Goal: Task Accomplishment & Management: Complete application form

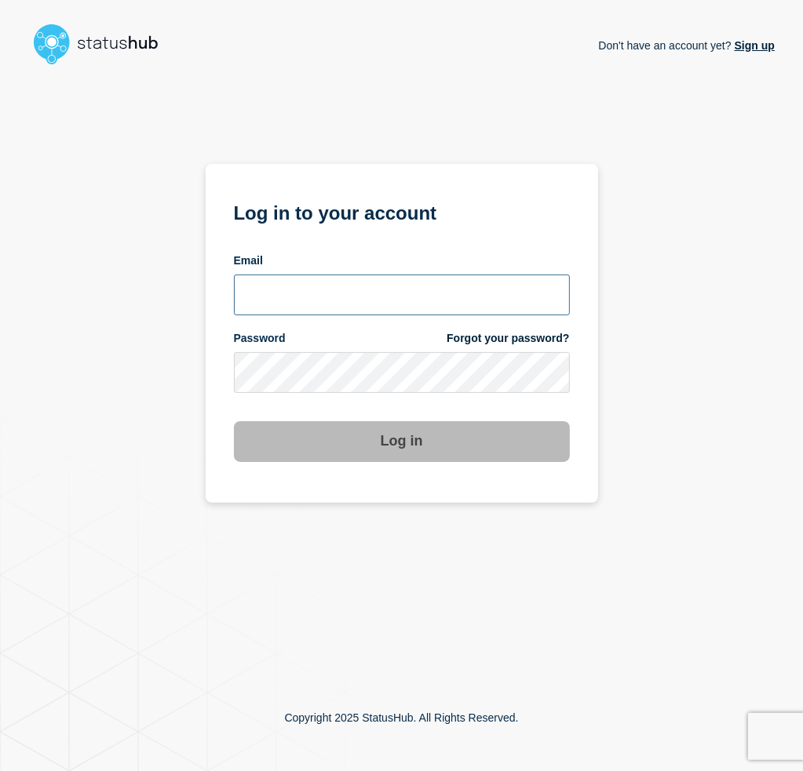
click at [334, 297] on input "email input" at bounding box center [402, 295] width 336 height 41
type input "dravingd@msu.edu"
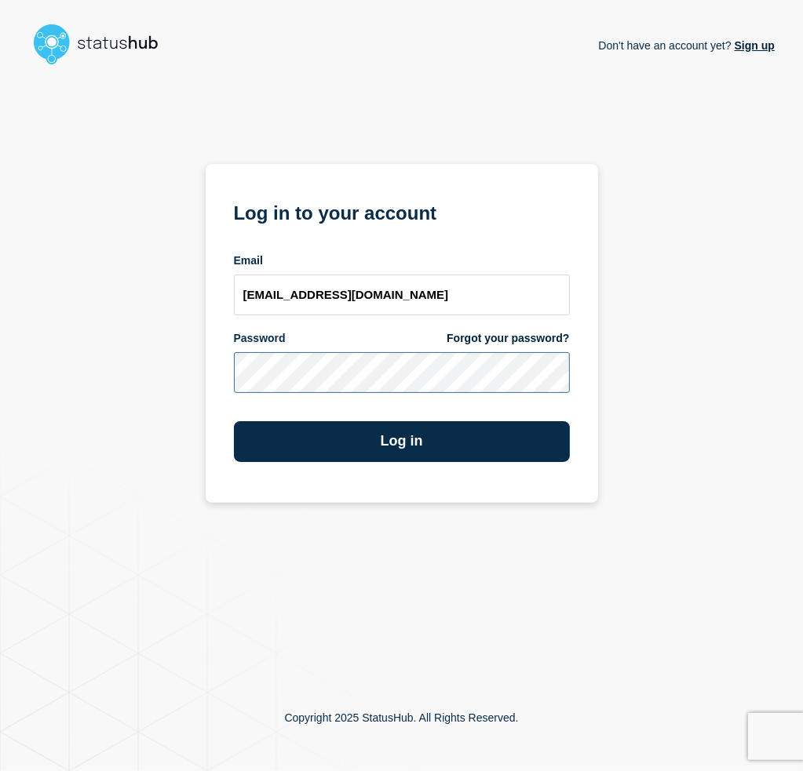
click at [234, 421] on button "Log in" at bounding box center [402, 441] width 336 height 41
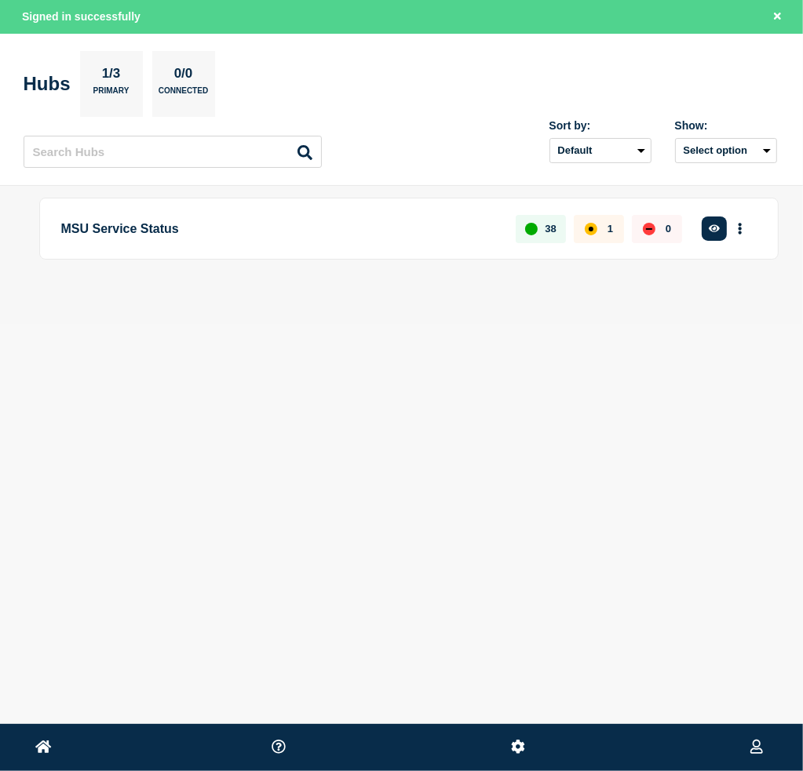
click at [673, 368] on div "Home MSU Service Status [PERSON_NAME] Signed in successfully Hubs 1/3 Primary 0…" at bounding box center [401, 198] width 803 height 396
click at [744, 235] on button "More actions" at bounding box center [740, 228] width 20 height 29
click at [722, 297] on button "Create maintenance" at bounding box center [715, 296] width 106 height 13
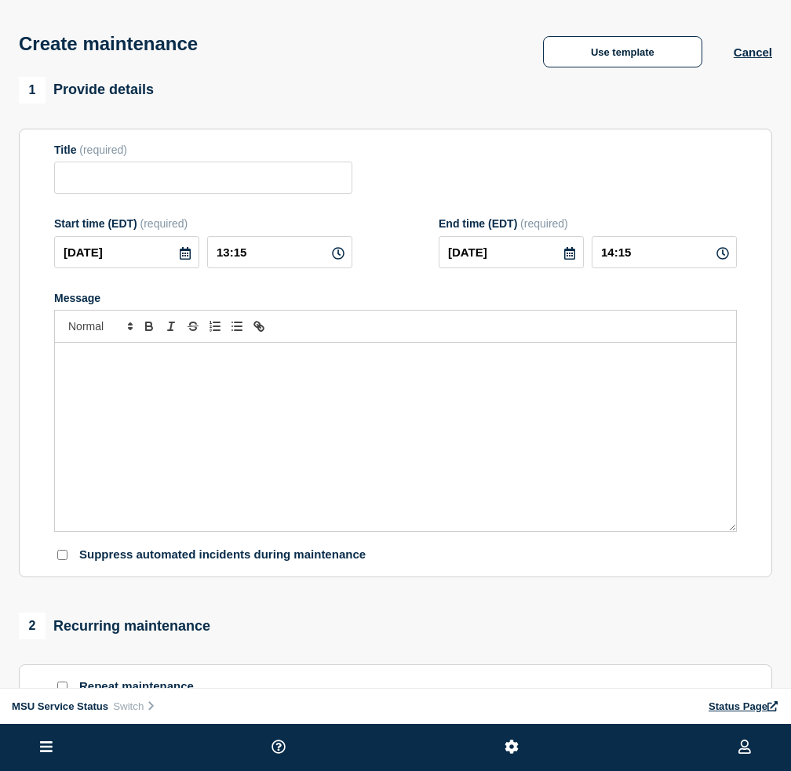
click at [362, 452] on div "Message" at bounding box center [395, 437] width 681 height 188
click at [217, 191] on input "Title" at bounding box center [203, 178] width 298 height 32
paste input "[Maintenance] Managed Services Will Be Unavailable During Planned Maintenance on"
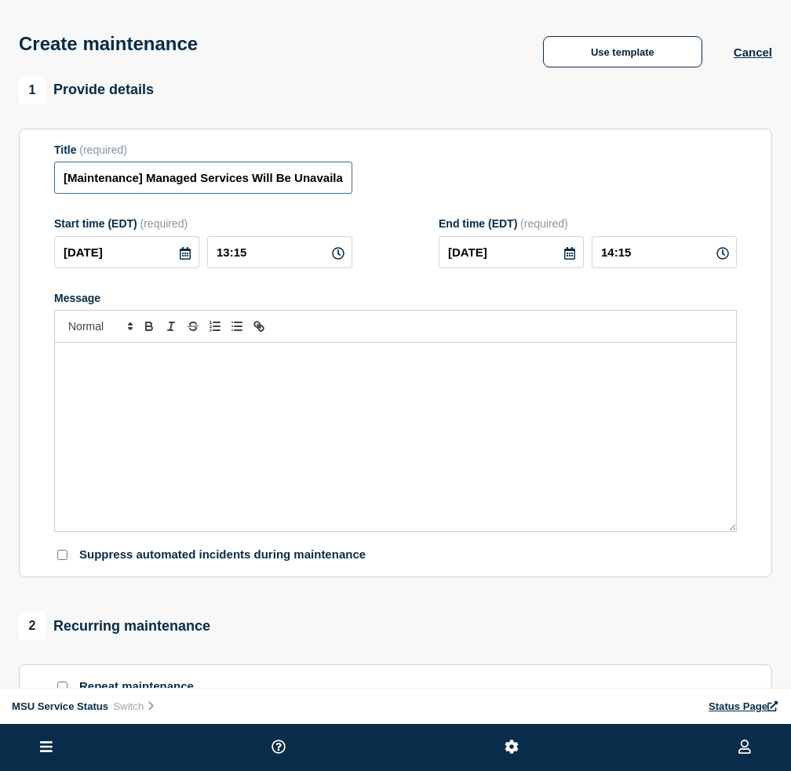
scroll to position [0, 199]
drag, startPoint x: 293, startPoint y: 184, endPoint x: 493, endPoint y: 181, distance: 199.3
click at [519, 181] on div "Title (required) [Maintenance] Managed Services Will Be Unavailable During Plan…" at bounding box center [395, 169] width 683 height 51
click at [346, 184] on input "[Maintenance] Managed Services Will Be Unavailable During Planned Maintenance on" at bounding box center [203, 178] width 298 height 32
paste input "10/07/2025 5:00 PM to 10/08/2025 1:00 AM"
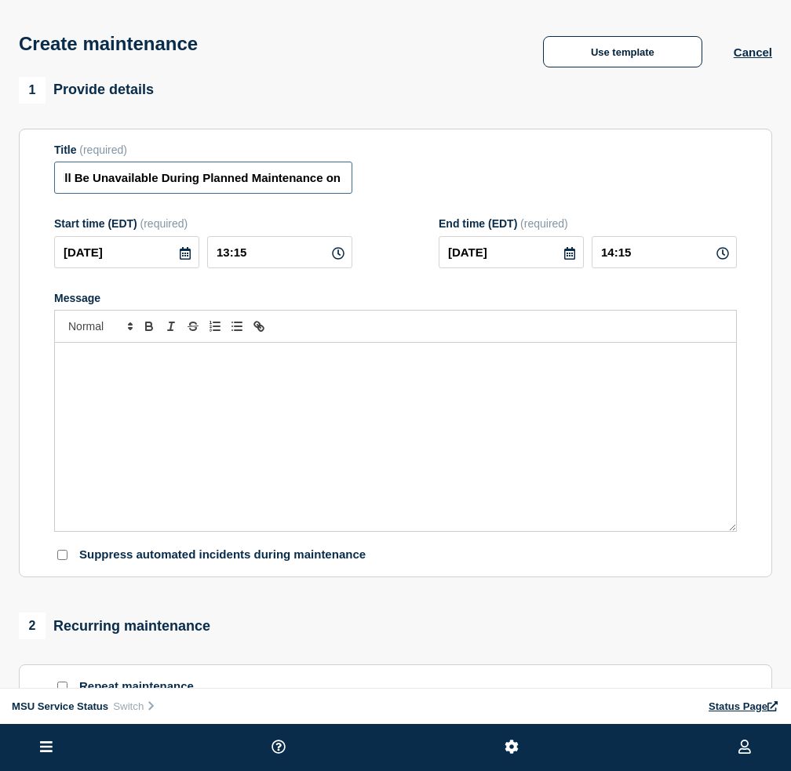
scroll to position [0, 433]
type input "[Maintenance] Managed Services Will Be Unavailable During Planned Maintenance o…"
click at [439, 437] on div "Message" at bounding box center [395, 437] width 681 height 188
paste div "Message"
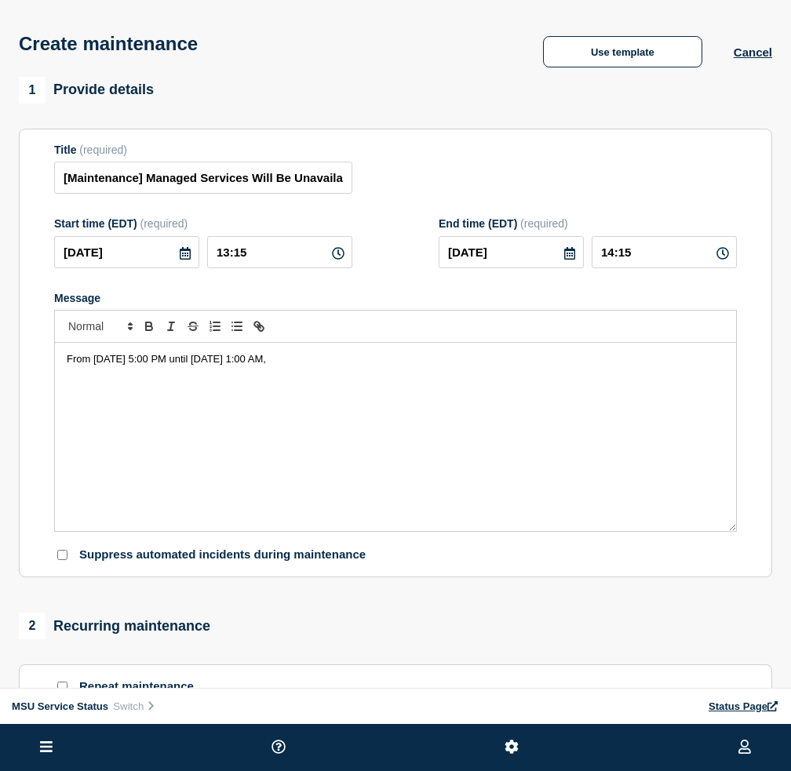
click at [562, 374] on div "From Tuesday, October 7, 2025 at 5:00 PM until Wednesday, October 8, 2025 at 1:…" at bounding box center [395, 437] width 681 height 188
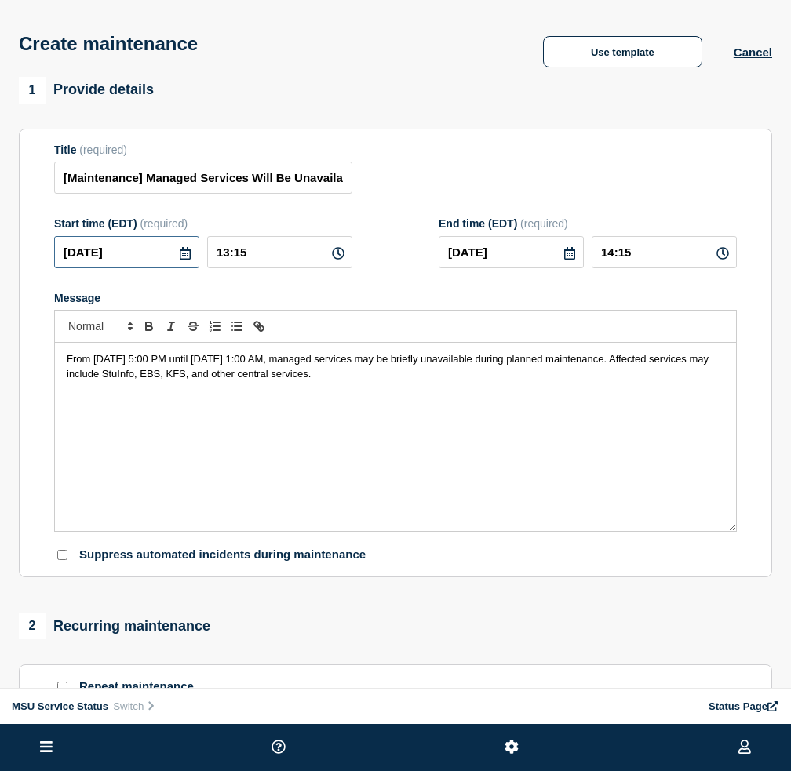
click at [131, 257] on input "2025-09-23" at bounding box center [126, 252] width 145 height 32
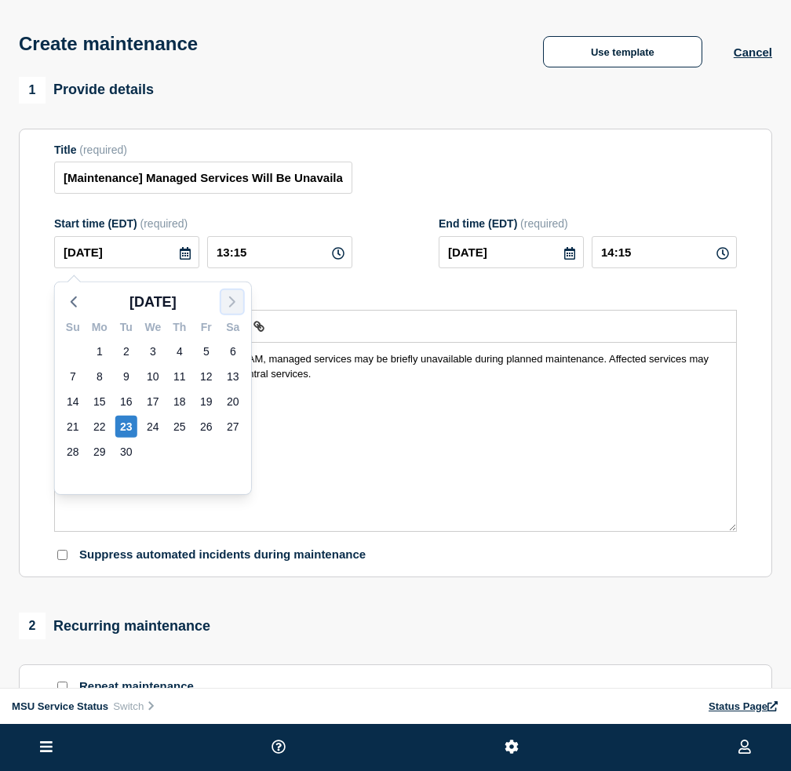
click at [228, 300] on icon "button" at bounding box center [232, 302] width 19 height 19
click at [122, 373] on div "7" at bounding box center [126, 377] width 22 height 22
type input "2025-10-07"
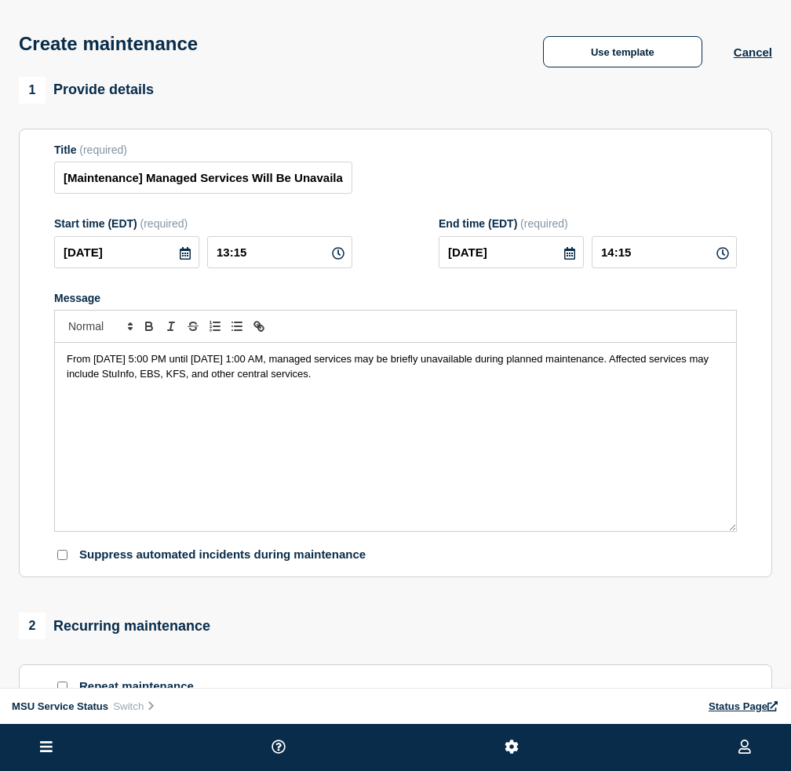
click at [571, 260] on icon at bounding box center [569, 253] width 11 height 13
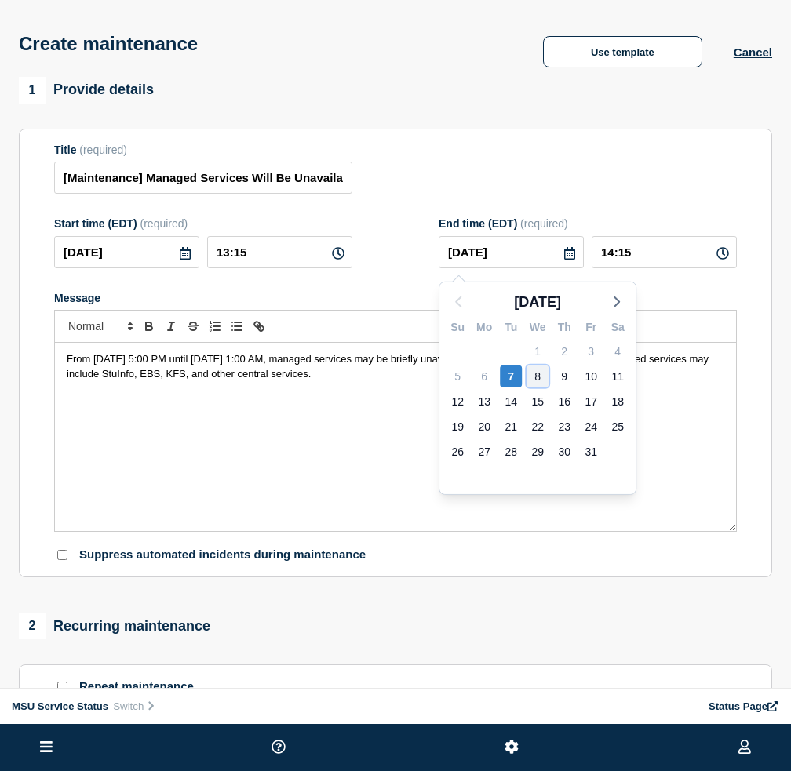
click at [536, 373] on div "8" at bounding box center [537, 377] width 22 height 22
type input "2025-10-08"
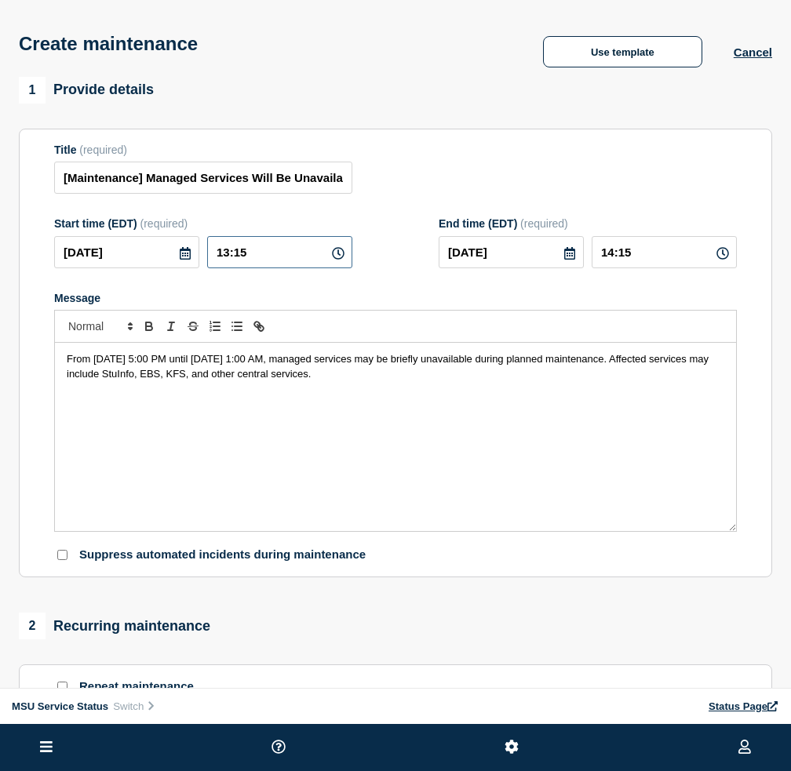
click at [282, 268] on input "13:15" at bounding box center [279, 252] width 145 height 32
drag, startPoint x: 271, startPoint y: 257, endPoint x: 168, endPoint y: 255, distance: 102.8
click at [168, 255] on div "2025-10-07 13:15" at bounding box center [203, 252] width 298 height 32
type input "17:00"
click at [406, 258] on div "Start time (EDT) (required) 2025-10-07 17:00 End time (EDT) (required) 2025-10-…" at bounding box center [395, 242] width 683 height 51
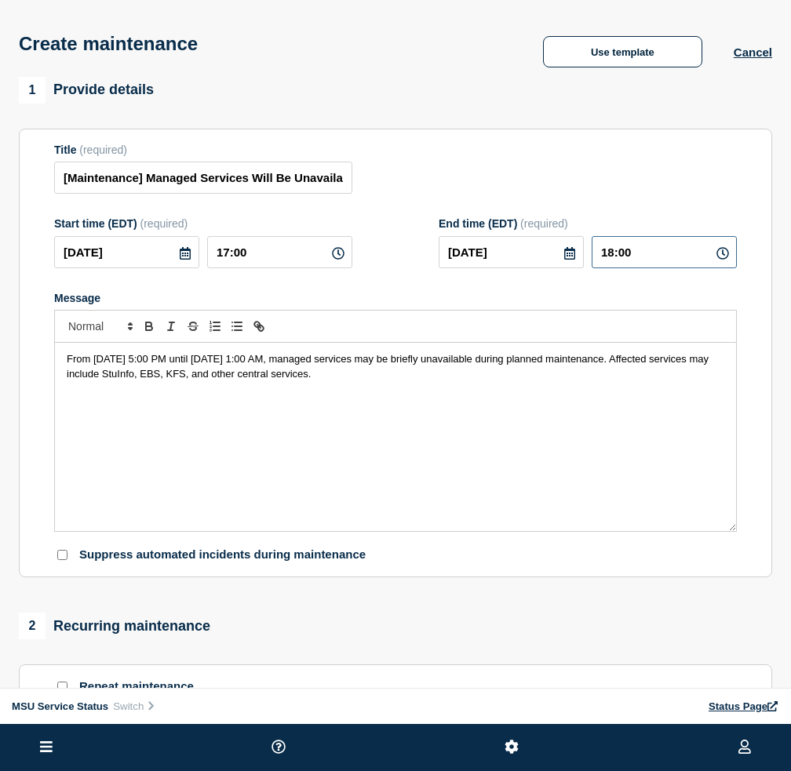
click at [655, 260] on input "18:00" at bounding box center [664, 252] width 145 height 32
drag, startPoint x: 614, startPoint y: 263, endPoint x: 574, endPoint y: 261, distance: 40.0
click at [574, 261] on div "2025-10-08 18:00" at bounding box center [588, 252] width 298 height 32
type input "01:00"
click at [603, 192] on div "Title (required) [Maintenance] Managed Services Will Be Unavailable During Plan…" at bounding box center [395, 169] width 683 height 51
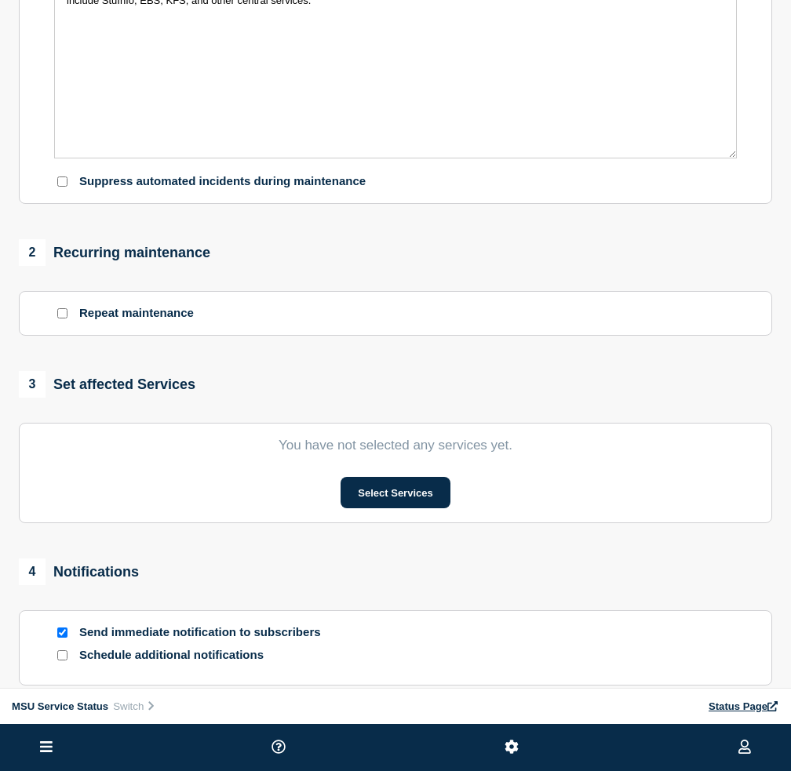
scroll to position [392, 0]
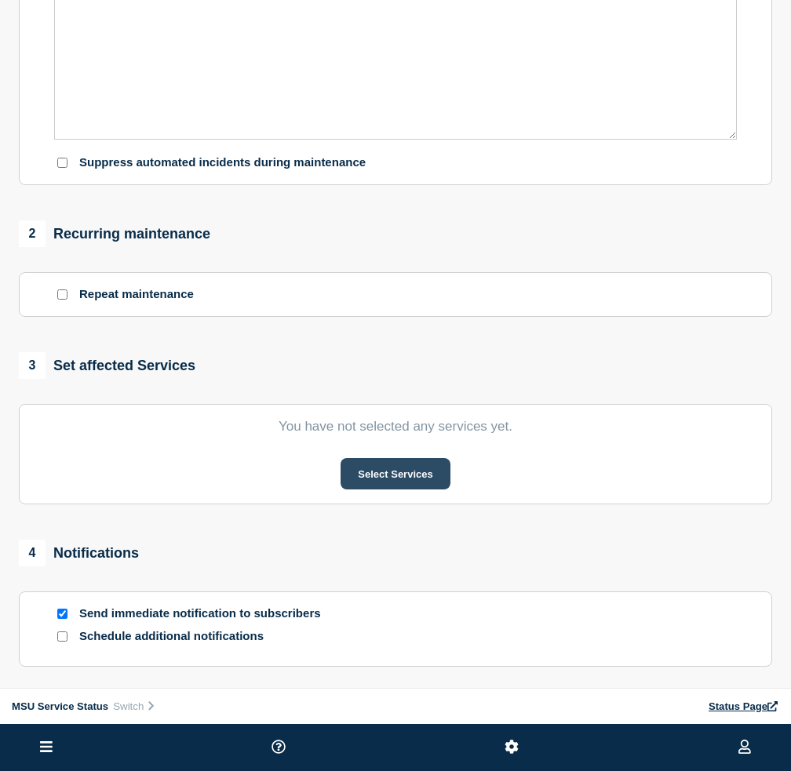
click at [383, 485] on button "Select Services" at bounding box center [395, 473] width 109 height 31
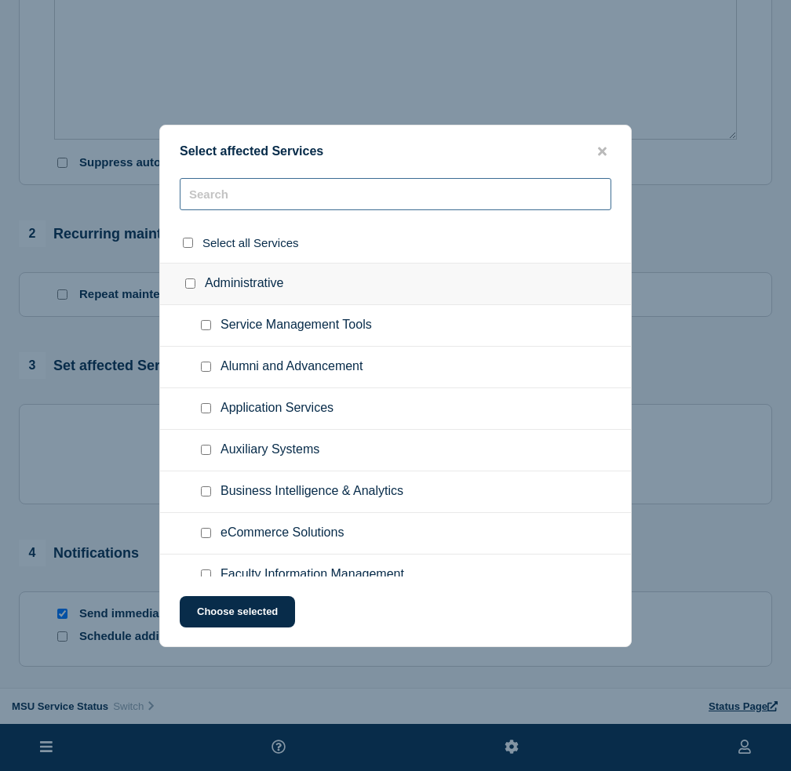
click at [264, 199] on input "text" at bounding box center [396, 194] width 432 height 32
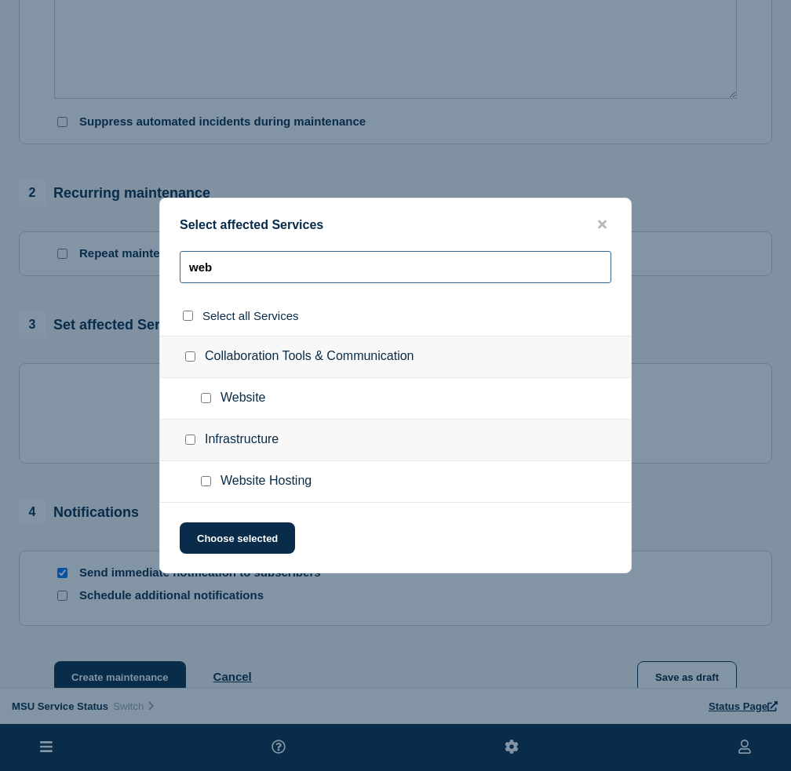
scroll to position [549, 0]
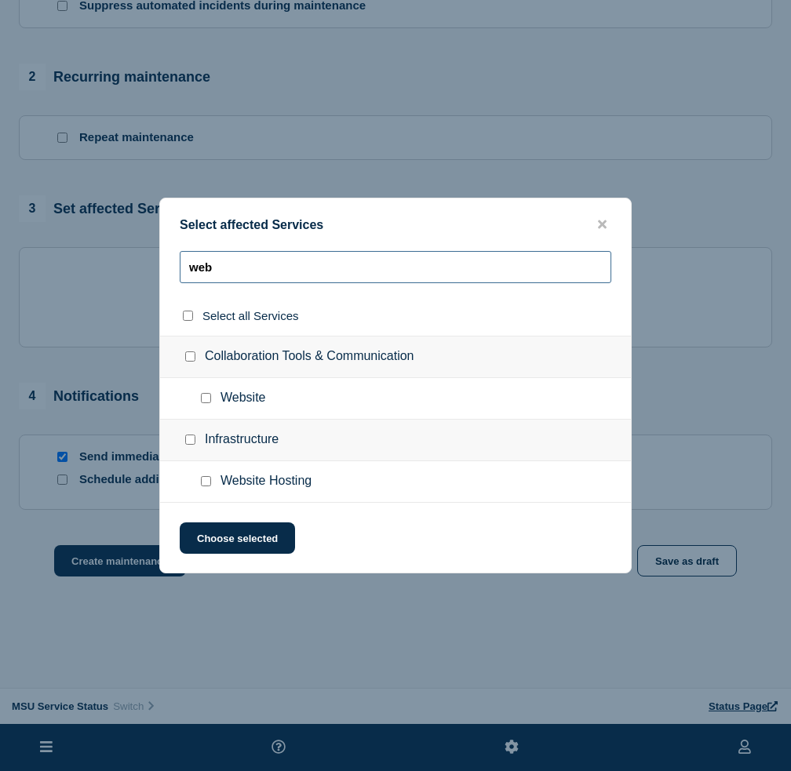
type input "web"
click at [202, 484] on input "Website Hosting checkbox" at bounding box center [206, 481] width 10 height 10
checkbox input "true"
drag, startPoint x: 180, startPoint y: 439, endPoint x: 189, endPoint y: 441, distance: 8.9
click at [181, 439] on div "Infrastructure" at bounding box center [395, 441] width 471 height 42
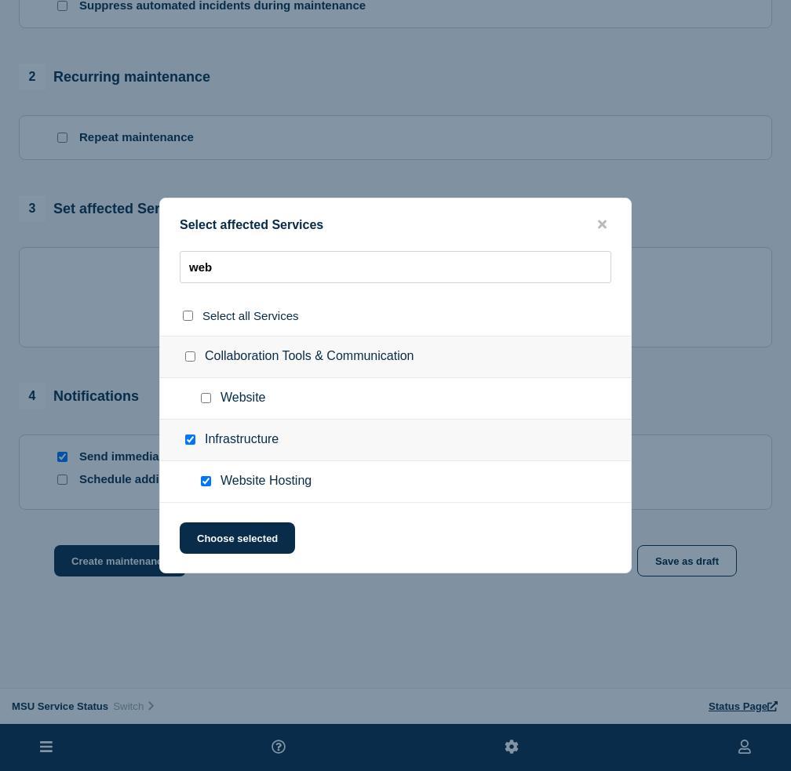
click at [191, 442] on input "Infrastructure checkbox" at bounding box center [190, 440] width 10 height 10
checkbox input "false"
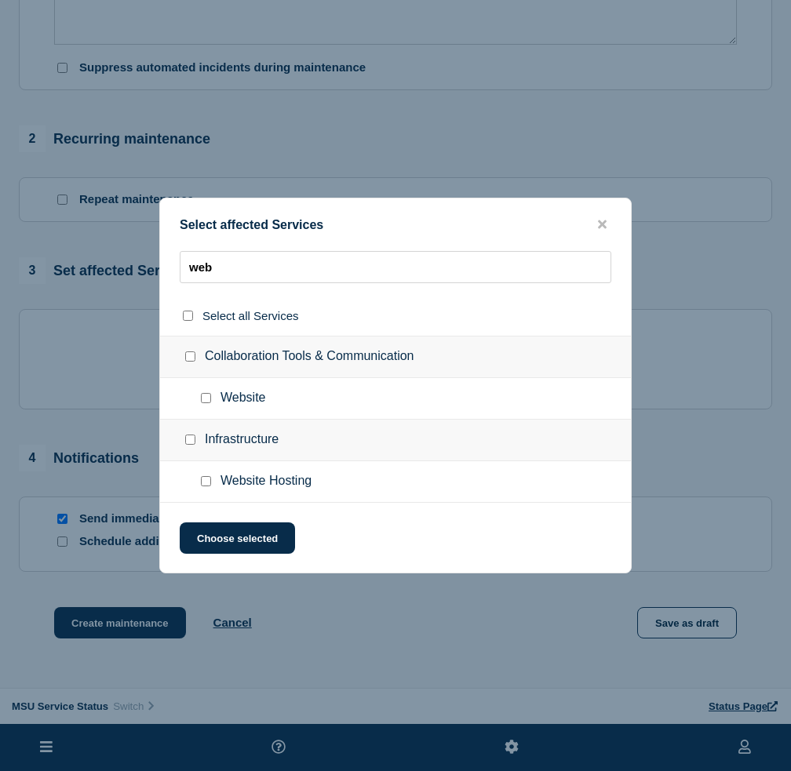
scroll to position [378, 0]
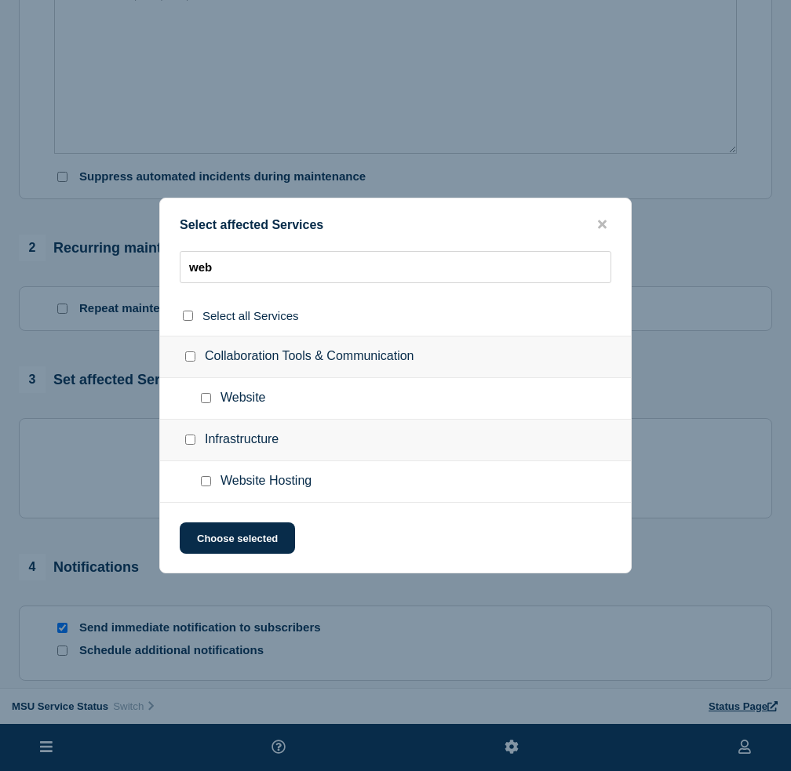
click at [204, 483] on input "Website Hosting checkbox" at bounding box center [206, 481] width 10 height 10
checkbox input "true"
click at [217, 548] on button "Choose selected" at bounding box center [237, 538] width 115 height 31
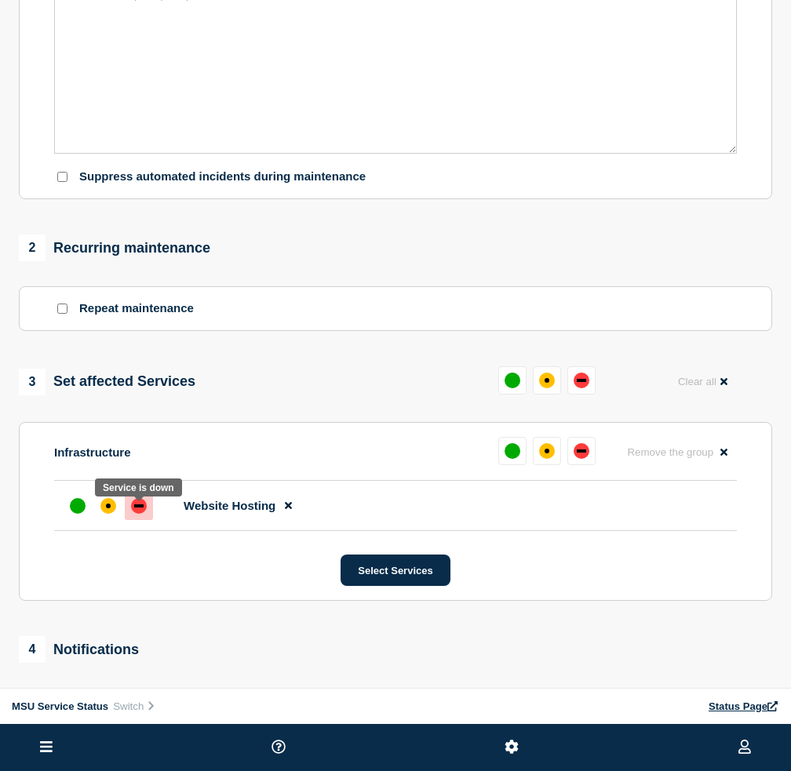
click at [137, 514] on div "down" at bounding box center [139, 506] width 16 height 16
click at [145, 514] on div "down" at bounding box center [139, 506] width 16 height 16
click at [137, 508] on div "down" at bounding box center [138, 506] width 9 height 3
click at [136, 508] on div "down" at bounding box center [138, 506] width 9 height 3
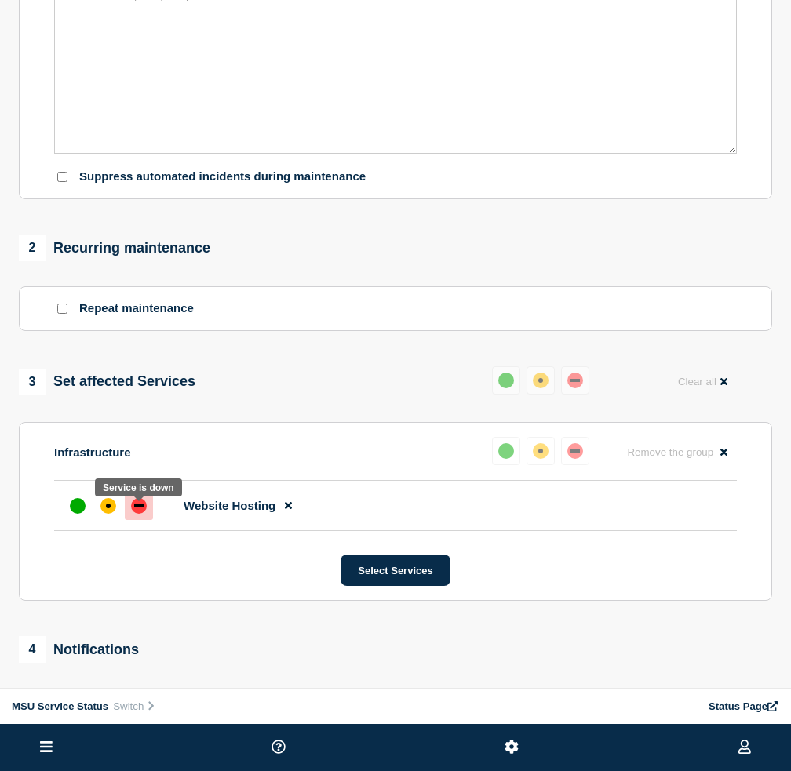
click at [136, 508] on div "down" at bounding box center [138, 506] width 9 height 3
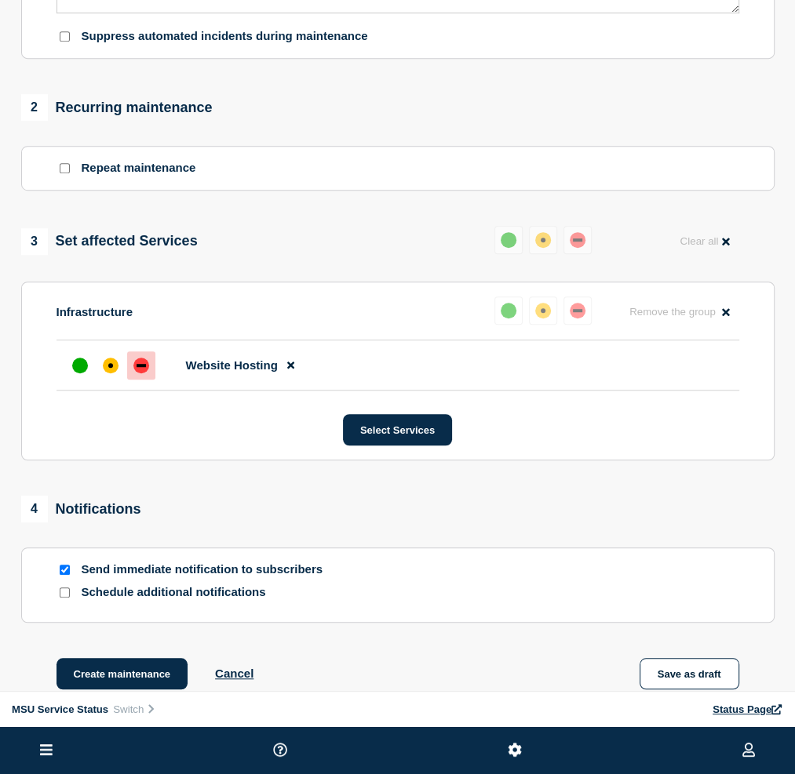
scroll to position [523, 0]
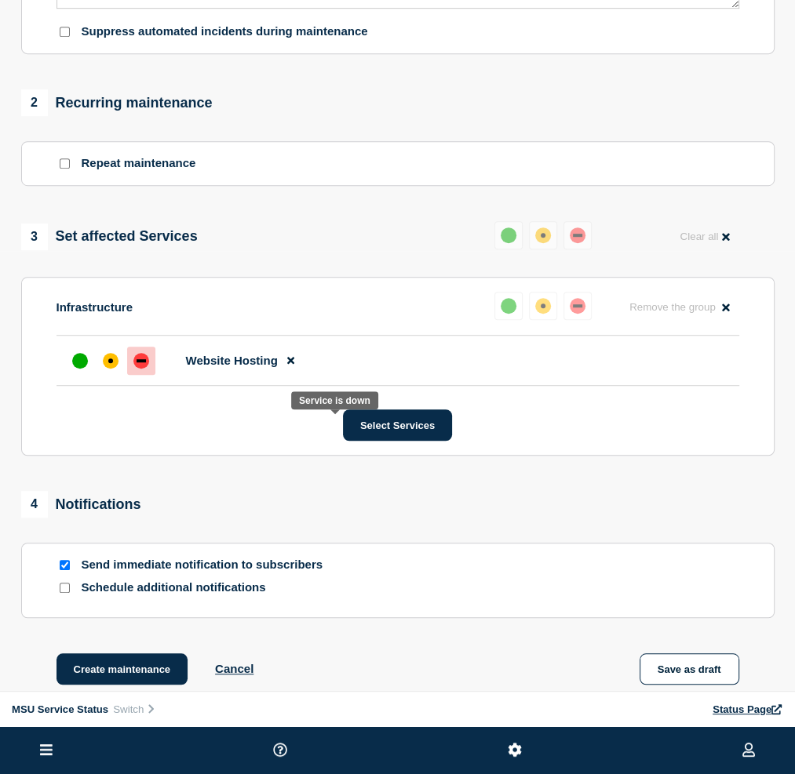
click at [149, 369] on div "down" at bounding box center [141, 361] width 16 height 16
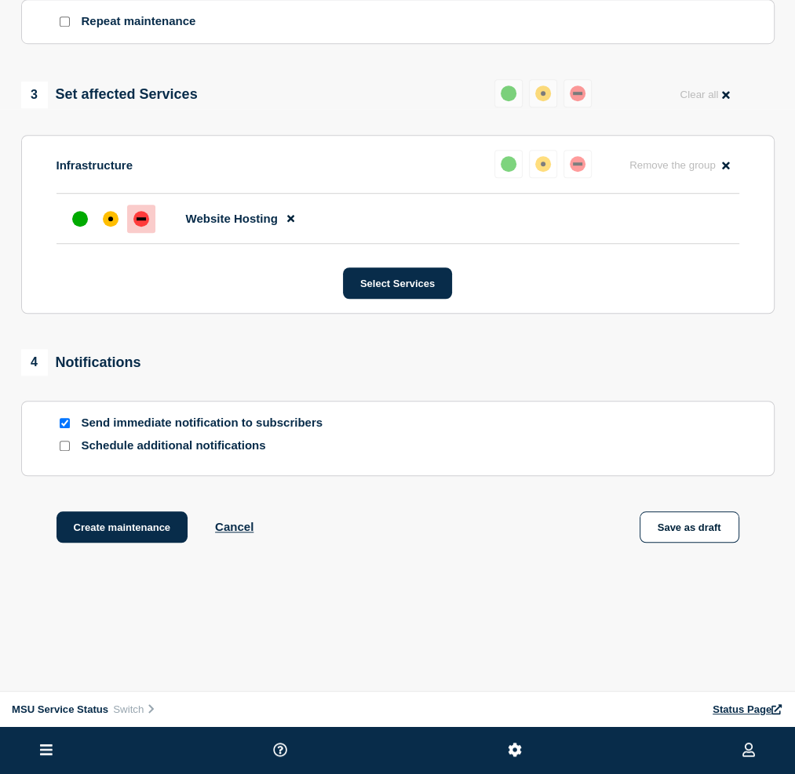
scroll to position [680, 0]
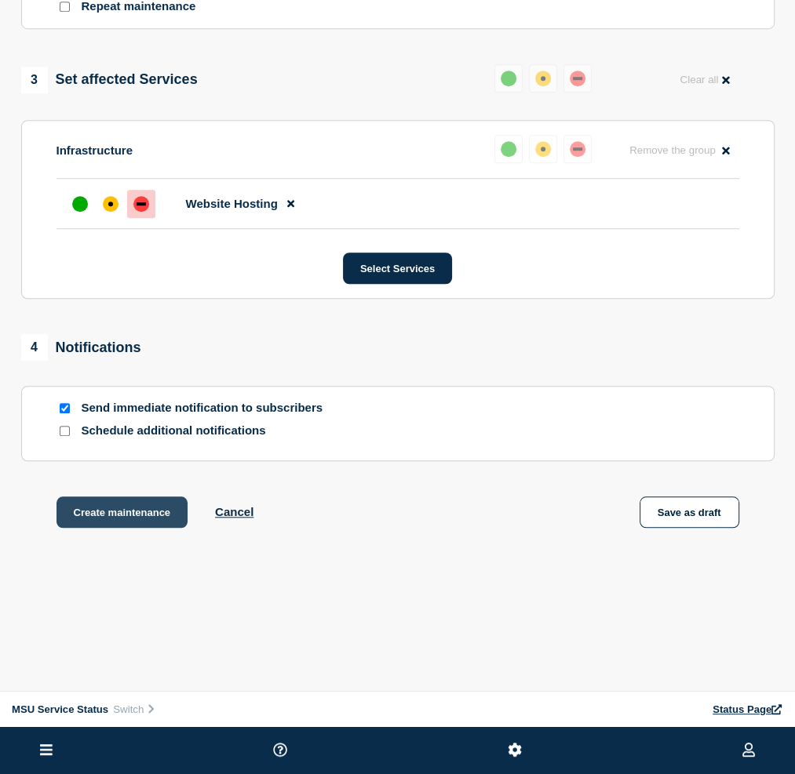
drag, startPoint x: 322, startPoint y: 584, endPoint x: 333, endPoint y: 581, distance: 10.5
click at [188, 528] on button "Create maintenance" at bounding box center [122, 512] width 132 height 31
